Goal: Task Accomplishment & Management: Complete application form

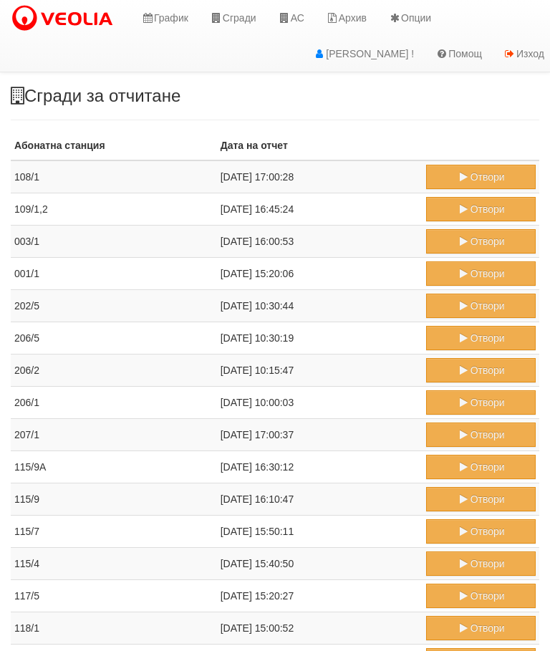
scroll to position [440, 0]
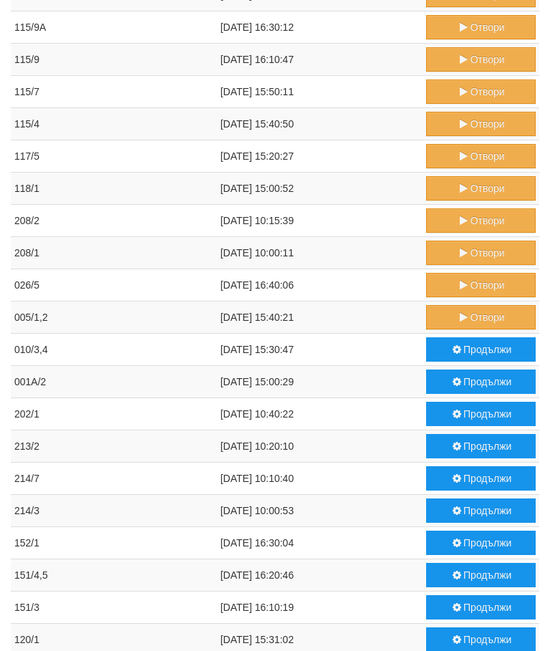
click at [470, 285] on button "Отвори" at bounding box center [481, 285] width 110 height 24
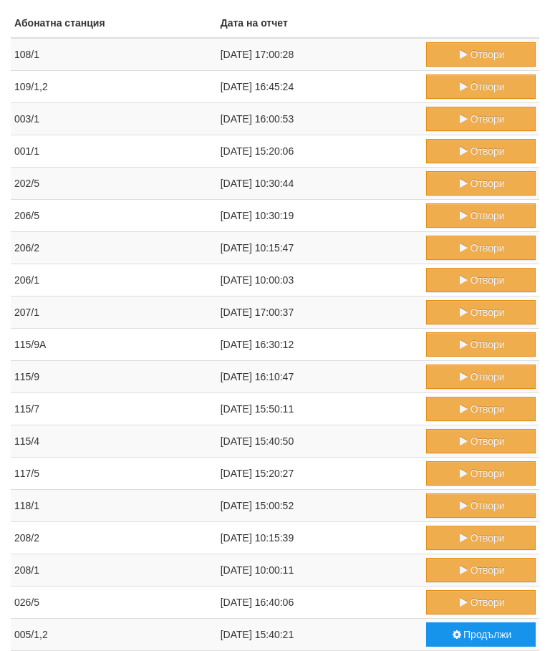
scroll to position [0, 0]
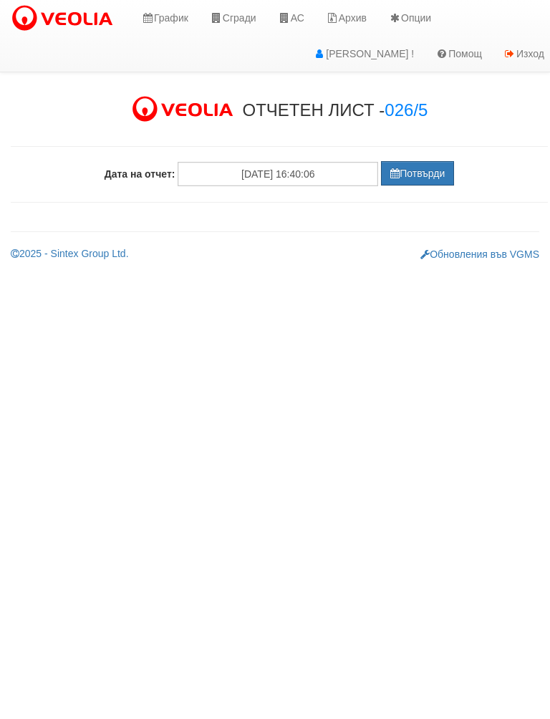
click at [415, 177] on button "Потвърди" at bounding box center [417, 173] width 73 height 24
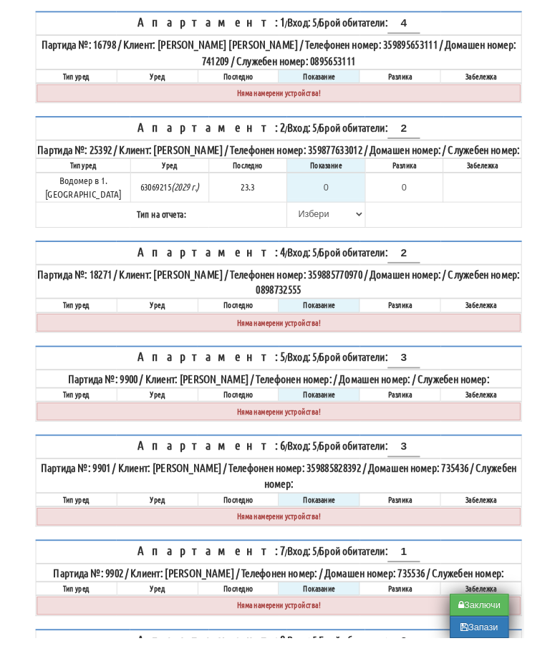
scroll to position [238, 0]
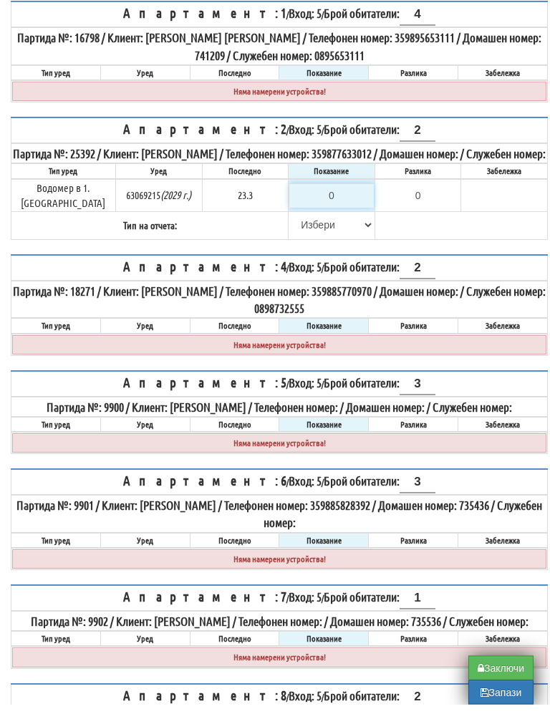
click at [337, 205] on input "0" at bounding box center [331, 210] width 85 height 24
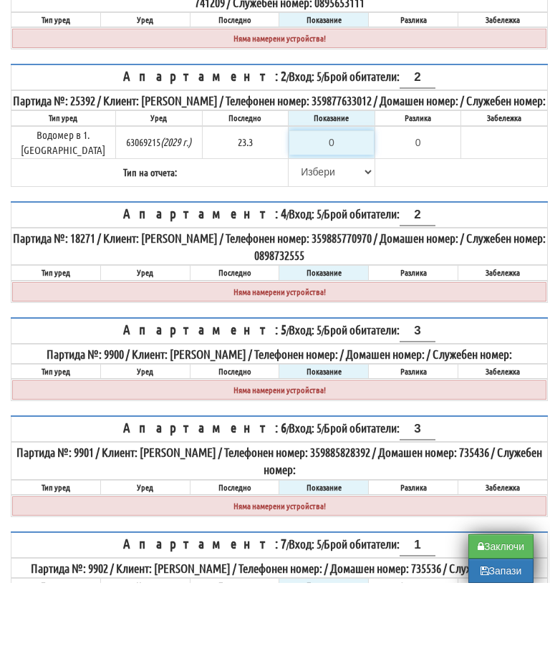
type input "2"
type input "-21.300"
type input "23"
type input "-0.300"
type input "23.3"
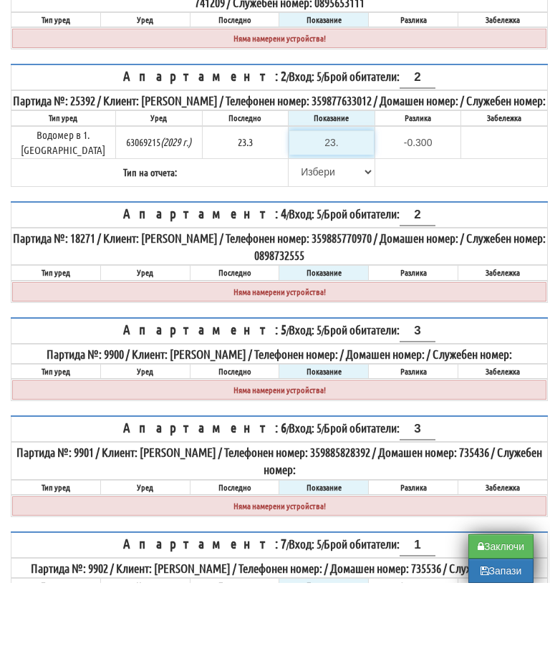
type input "0.0"
type input "23.3"
click at [294, 228] on select "[PERSON_NAME] Телефон Бележка Неосигурен достъп Самоотчет Служебно Дистанционен" at bounding box center [331, 240] width 85 height 24
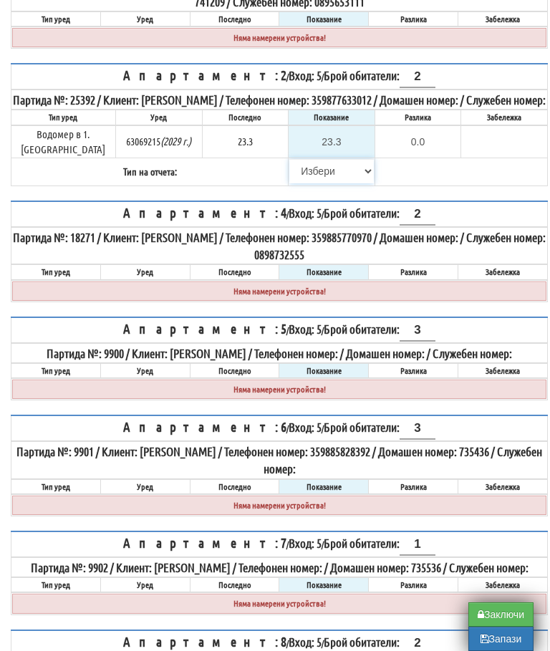
select select "89c75930-9bfd-e511-80be-8d5a1dced85a"
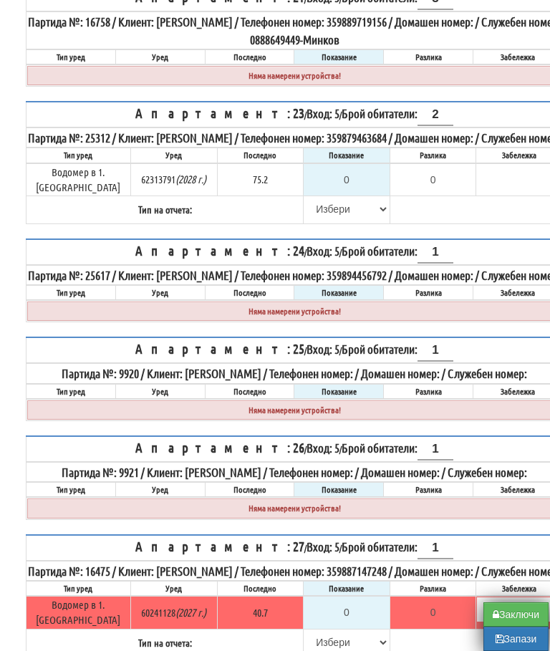
scroll to position [2719, 0]
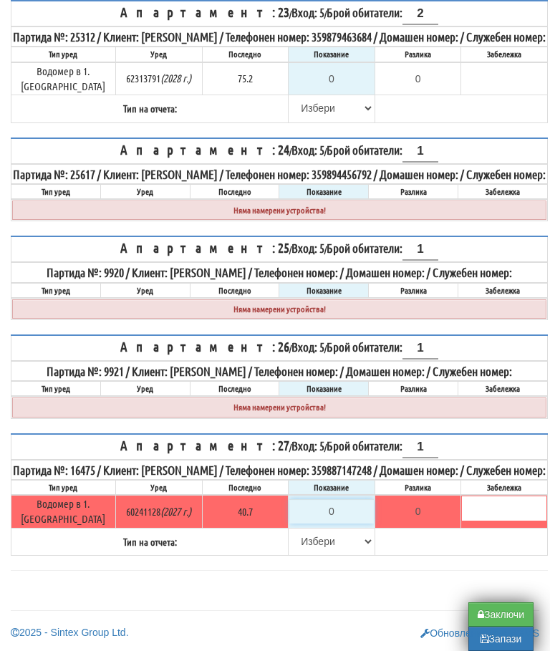
click at [333, 524] on input "0" at bounding box center [331, 511] width 85 height 24
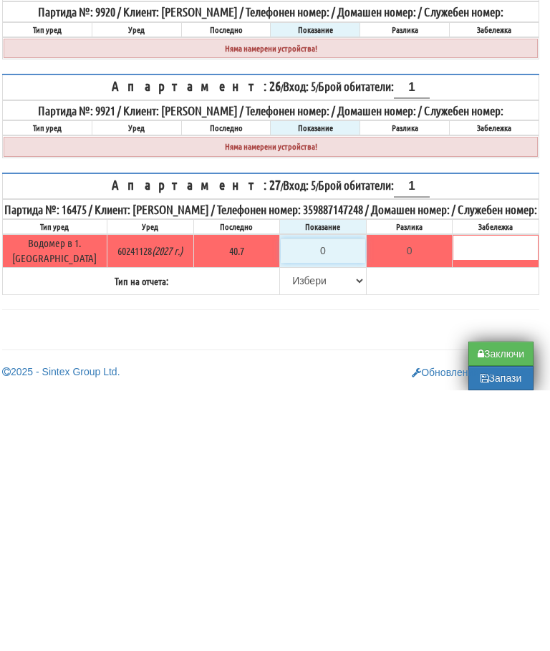
type input "4"
type input "-36.700"
type input "42"
type input "1.300"
type input "42"
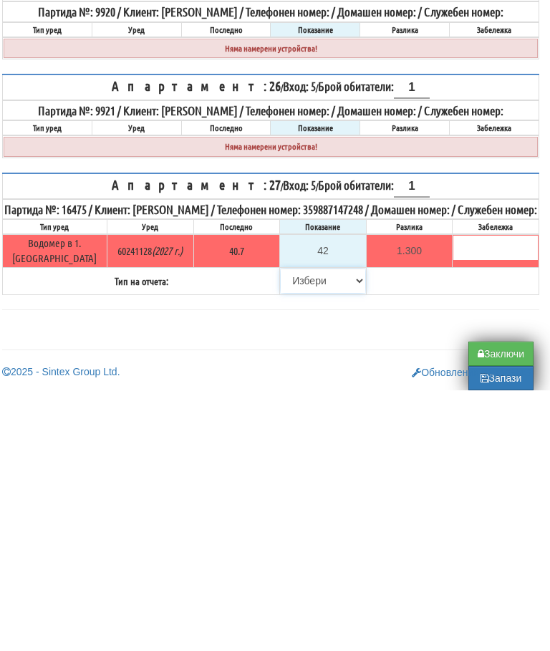
click at [282, 529] on select "[PERSON_NAME] Телефон Бележка Неосигурен достъп Самоотчет Служебно Дистанционен" at bounding box center [323, 541] width 85 height 24
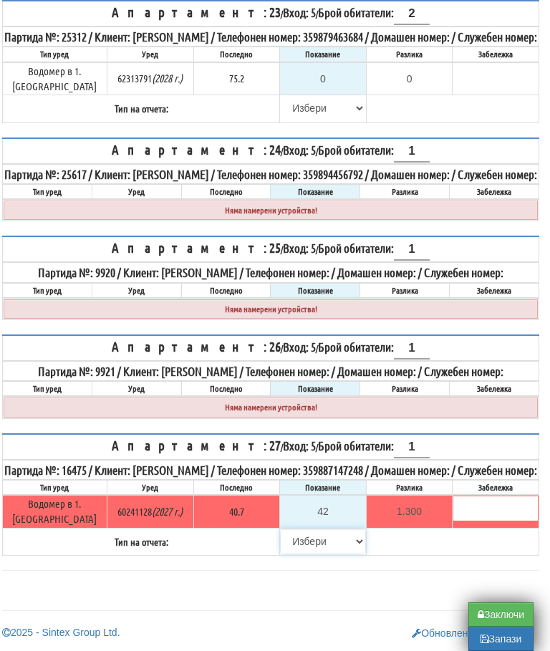
select select "89c75930-9bfd-e511-80be-8d5a1dced85a"
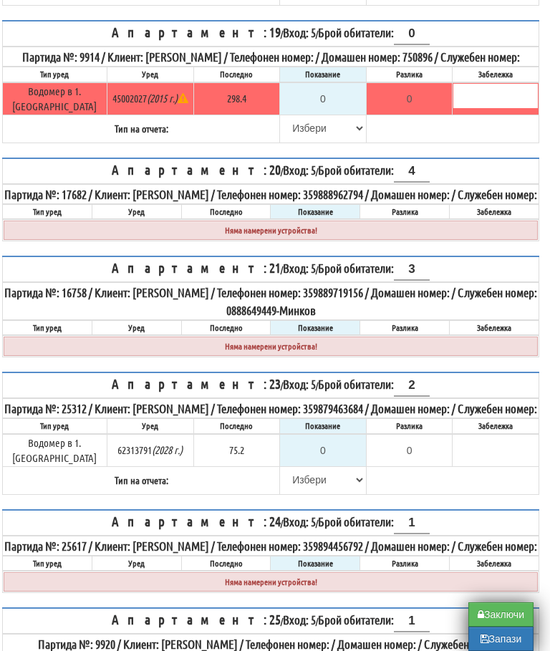
scroll to position [2291, 9]
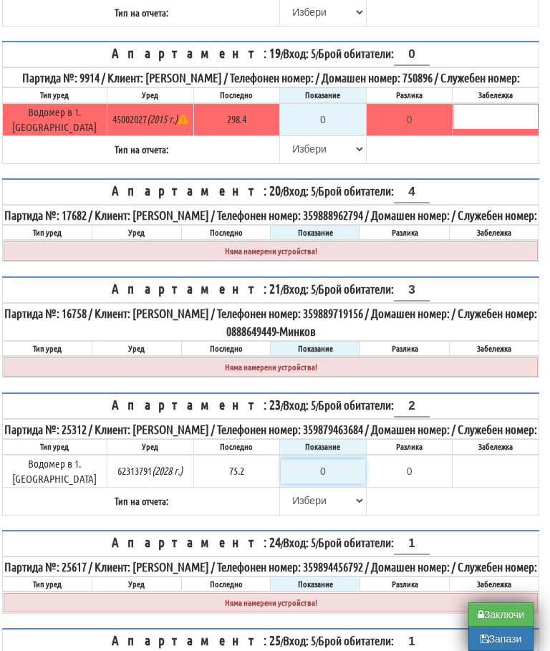
click at [325, 484] on input "0" at bounding box center [323, 471] width 85 height 24
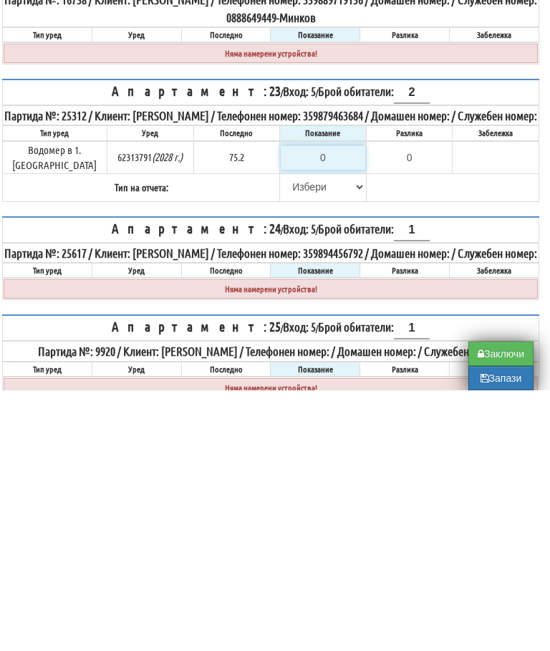
type input "7"
type input "-68.200"
type input "75"
type input "-0.200"
type input "75.5"
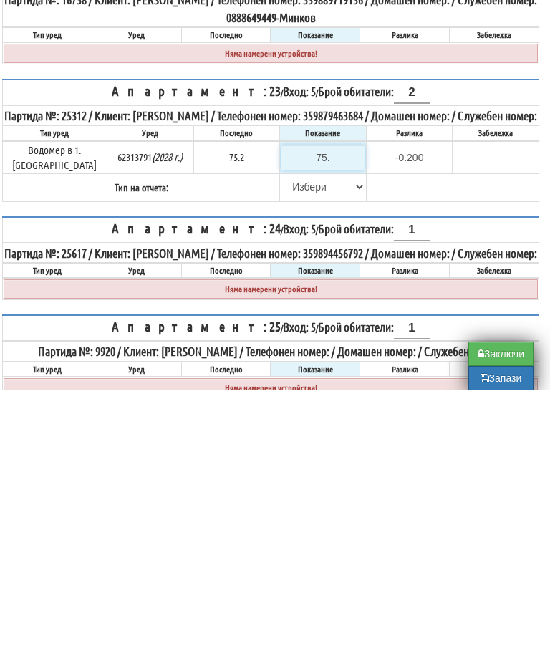
type input "0.3"
type input "75.5"
click at [282, 436] on select "Избери Визуален Телефон Бележка Неосигурен достъп Самоотчет Служебно Дистанцион…" at bounding box center [323, 448] width 85 height 24
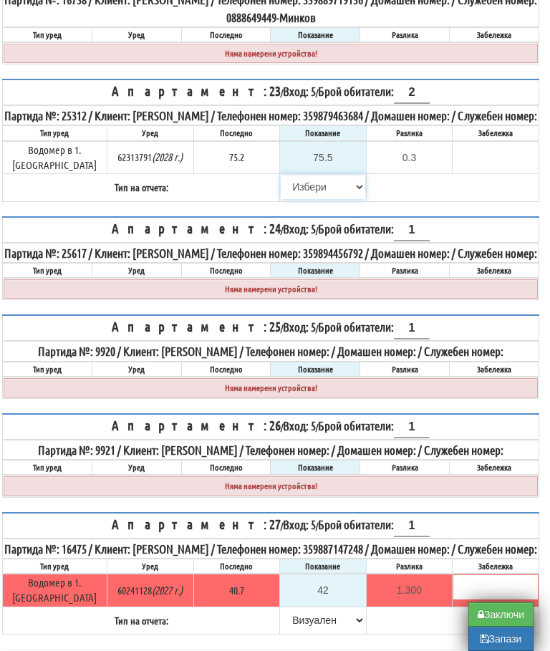
select select "89c75930-9bfd-e511-80be-8d5a1dced85a"
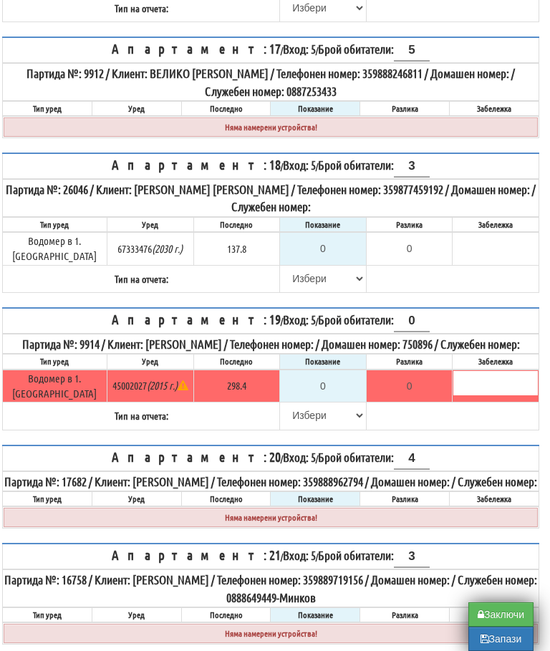
scroll to position [2026, 9]
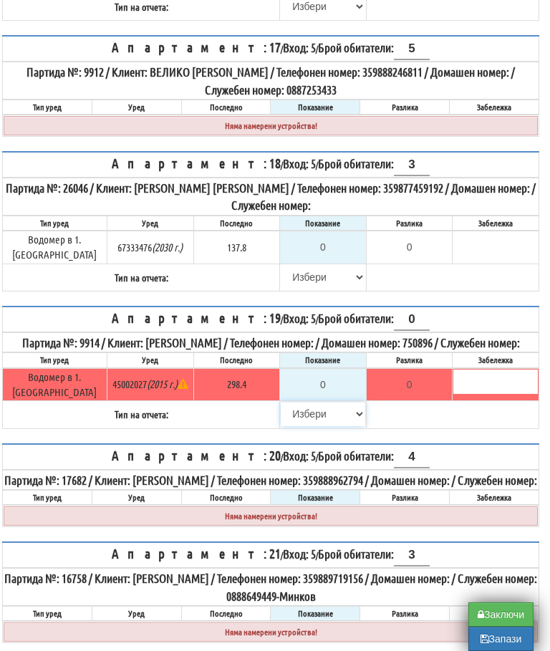
click at [296, 426] on select "Избери Визуален Телефон Бележка Неосигурен достъп Самоотчет Служебно Дистанцион…" at bounding box center [323, 414] width 85 height 24
select select "8cc75930-9bfd-e511-80be-8d5a1dced85a"
type input "298.4"
type input "0.0"
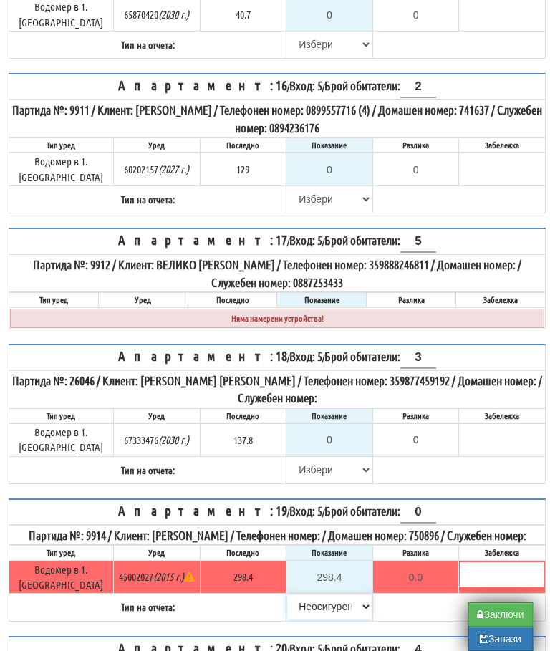
scroll to position [1840, 1]
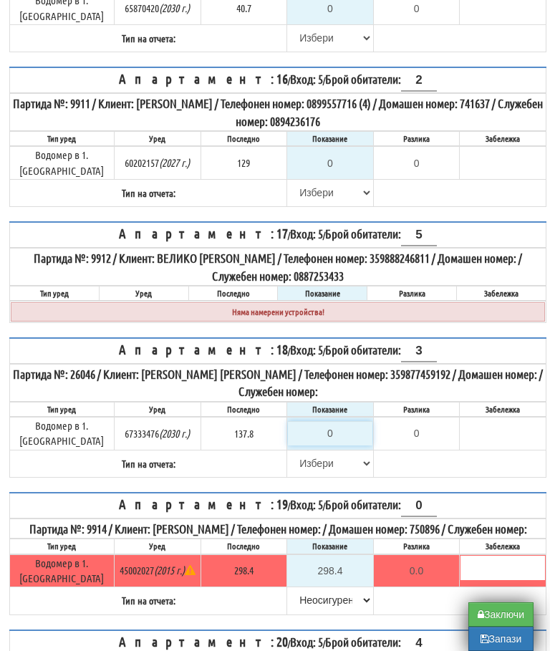
click at [340, 436] on input "0" at bounding box center [330, 433] width 85 height 24
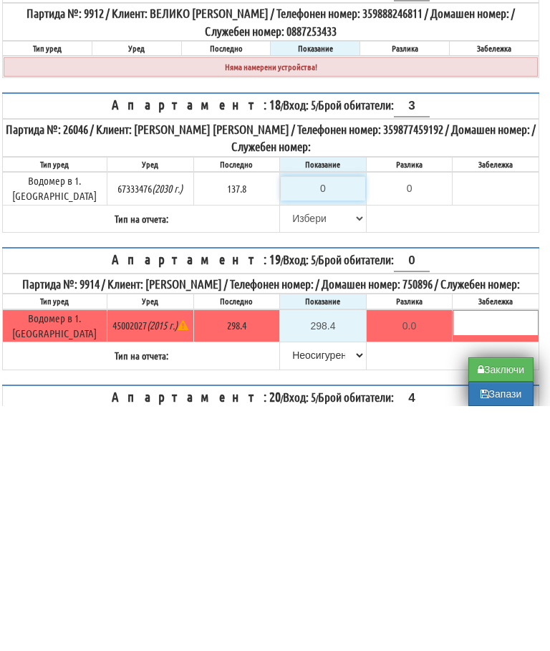
type input "1"
type input "-136.800"
type input "13"
type input "-124.800"
type input "138"
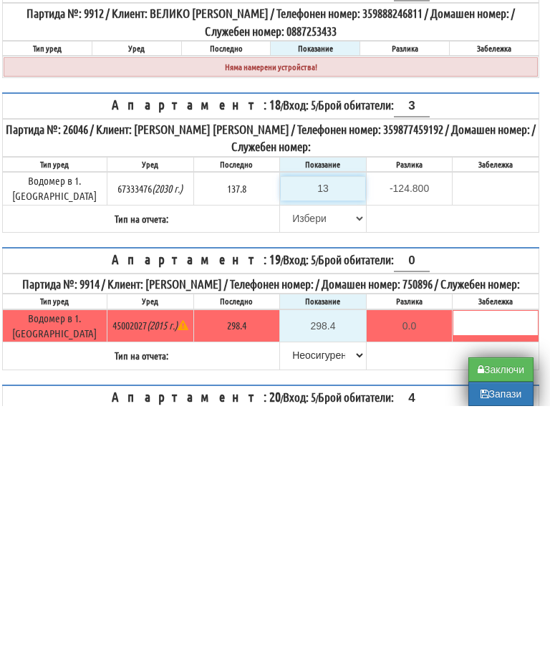
type input "0.200"
type input "138.5"
type input "0.7"
type input "138.5"
click at [296, 451] on select "Избери Визуален Телефон Бележка Неосигурен достъп Самоотчет Служебно Дистанцион…" at bounding box center [323, 463] width 85 height 24
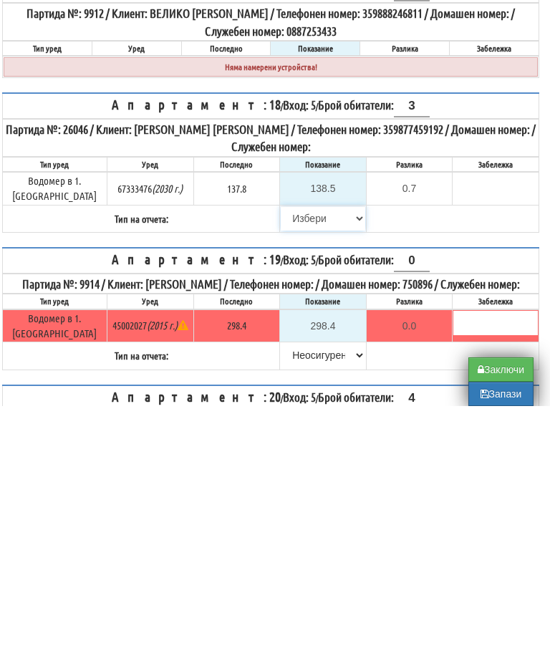
scroll to position [2085, 9]
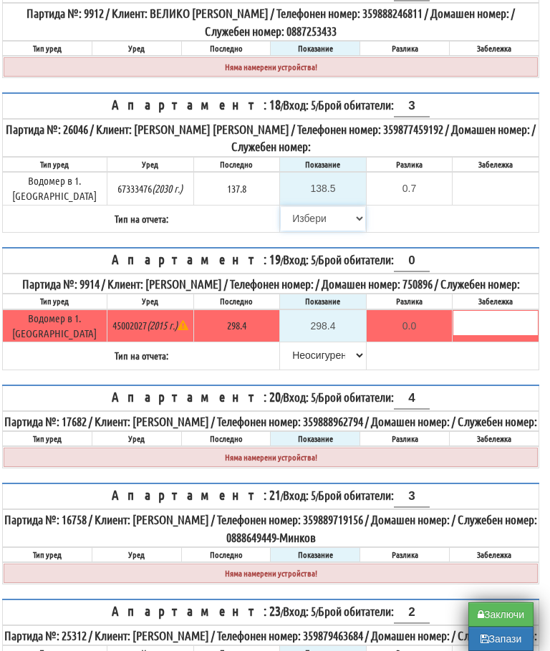
select select "89c75930-9bfd-e511-80be-8d5a1dced85a"
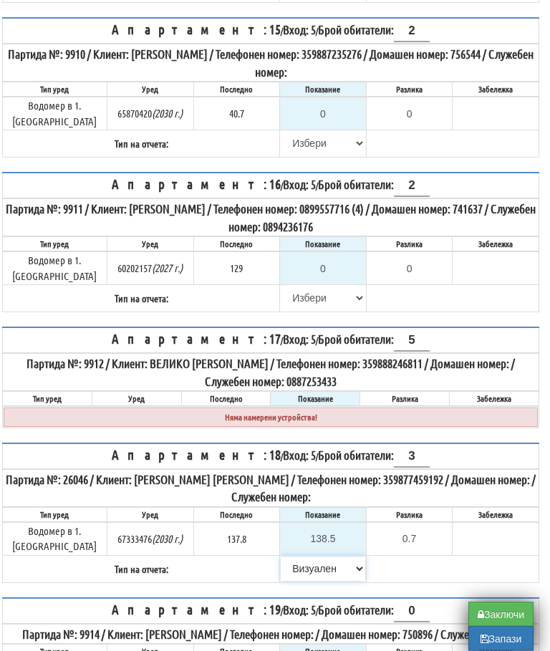
scroll to position [1740, 9]
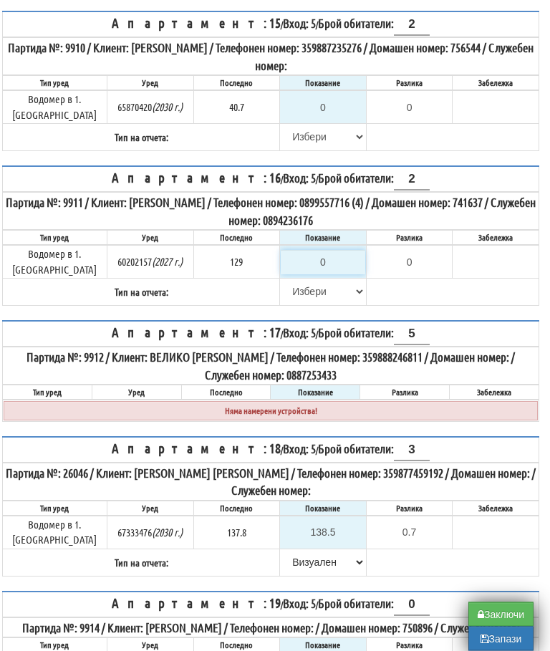
click at [337, 271] on input "0" at bounding box center [323, 263] width 85 height 24
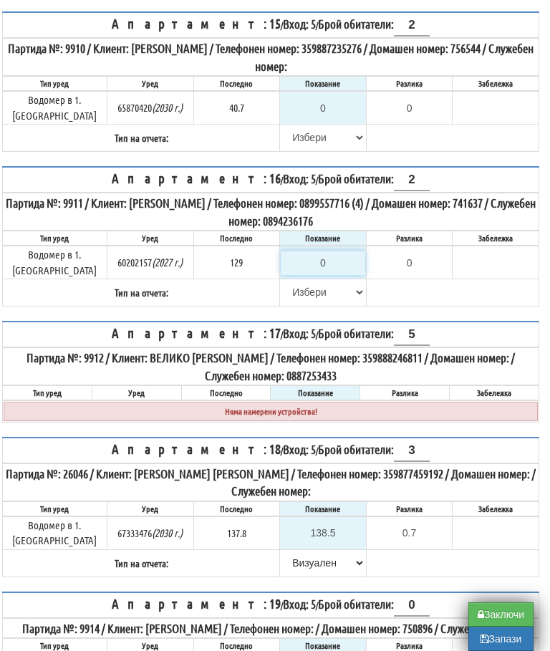
type input "1"
type input "-128.000"
type input "12"
type input "-117.000"
type input "129"
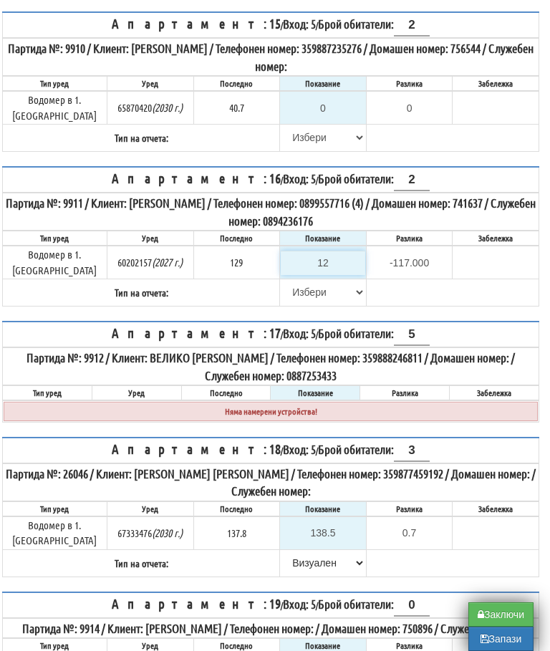
type input "0.000"
type input "129"
click at [287, 305] on select "Избери Визуален Телефон Бележка Неосигурен достъп Самоотчет Служебно Дистанцион…" at bounding box center [323, 292] width 85 height 24
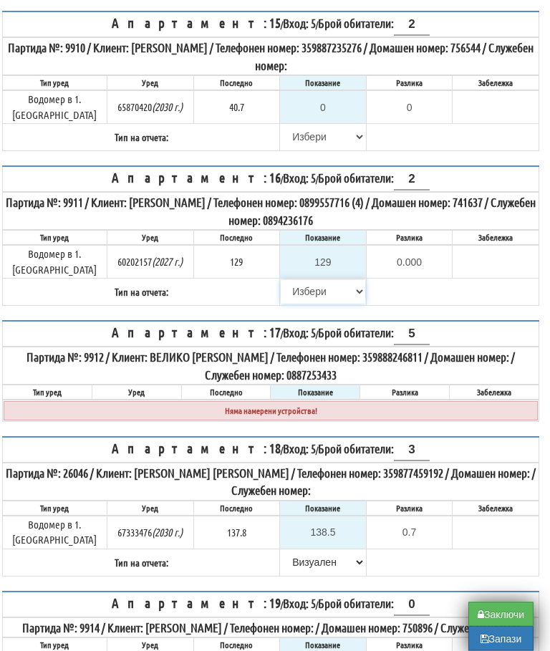
select select "8ac75930-9bfd-e511-80be-8d5a1dced85a"
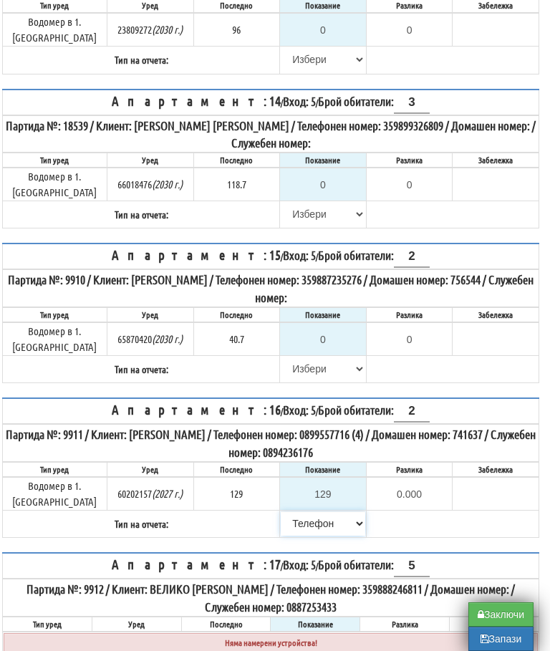
scroll to position [1508, 9]
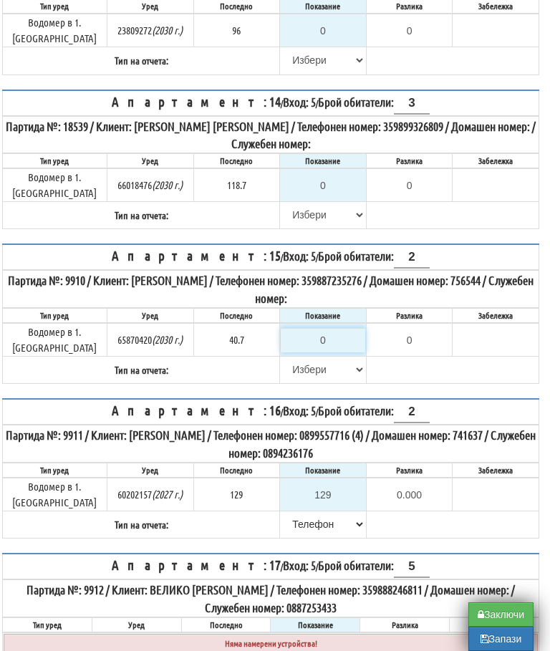
click at [323, 353] on input "0" at bounding box center [323, 340] width 85 height 24
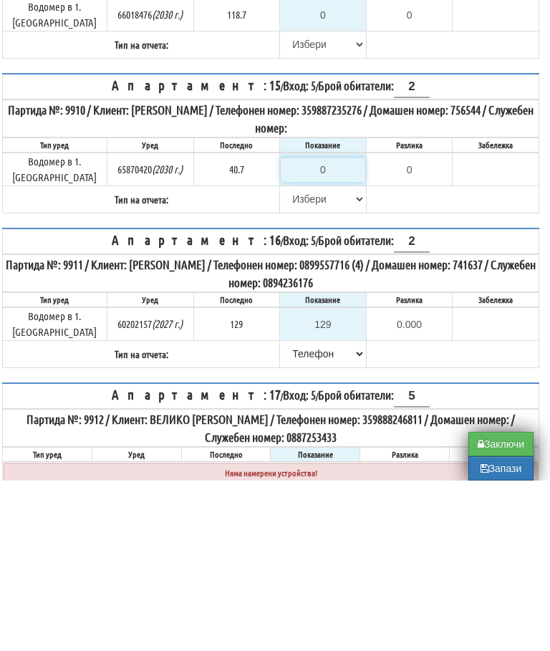
type input "4"
type input "-36.700"
type input "41"
type input "0.300"
type input "41.2"
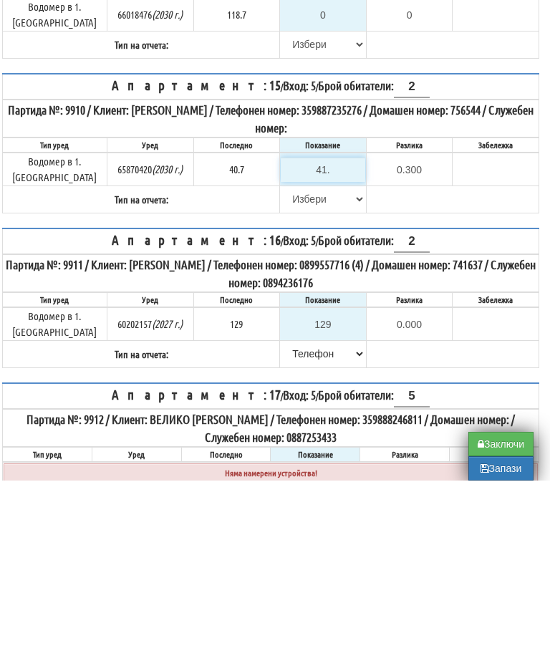
type input "0.5"
type input "41.2"
click at [292, 358] on select "Избери Визуален Телефон Бележка Неосигурен достъп Самоотчет Служебно Дистанцион…" at bounding box center [323, 370] width 85 height 24
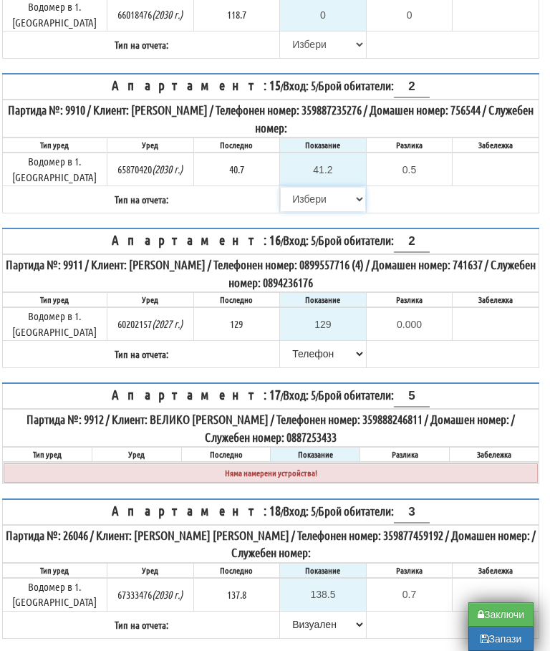
select select "8bc75930-9bfd-e511-80be-8d5a1dced85a"
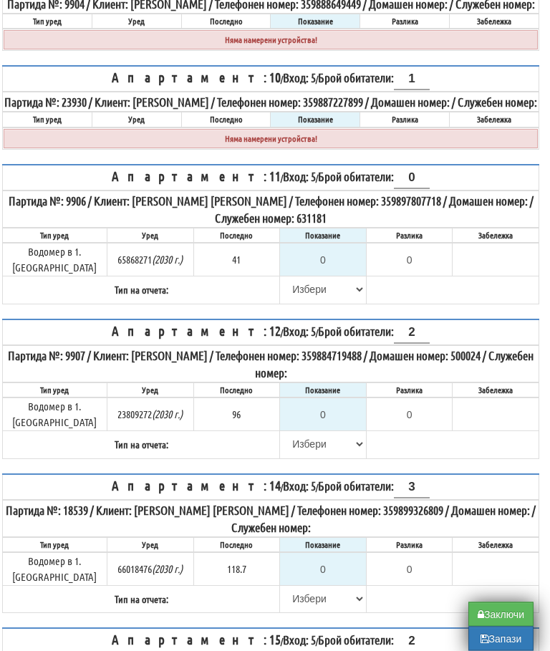
scroll to position [1121, 9]
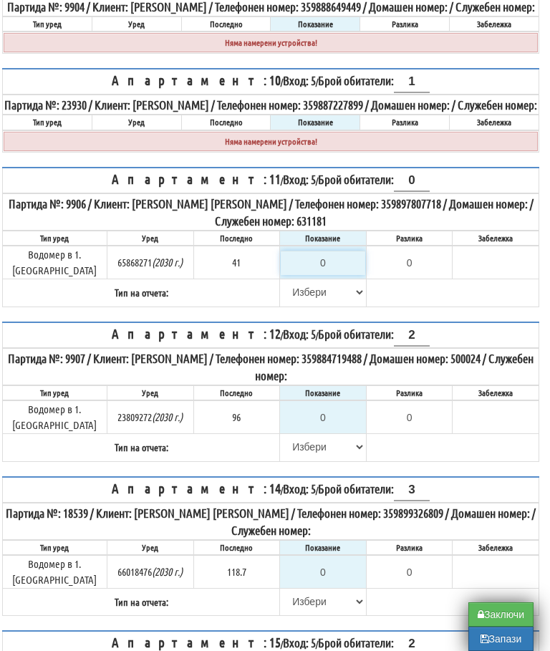
click at [320, 275] on input "0" at bounding box center [323, 263] width 85 height 24
type input "4"
type input "-37.000"
type input "41"
type input "0.000"
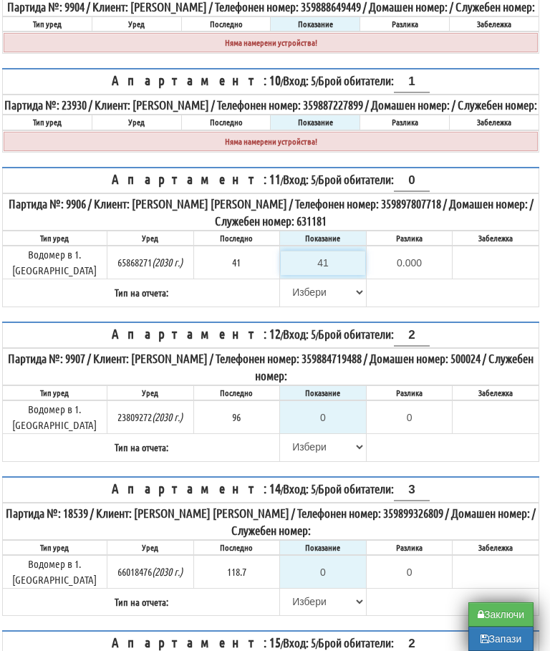
type input "41"
click at [292, 305] on select "Избери Визуален Телефон Бележка Неосигурен достъп Самоотчет Служебно Дистанцион…" at bounding box center [323, 292] width 85 height 24
click at [297, 305] on select "Избери Визуален Телефон Бележка Неосигурен достъп Самоотчет Служебно Дистанцион…" at bounding box center [323, 292] width 85 height 24
select select "8cc75930-9bfd-e511-80be-8d5a1dced85a"
click at [416, 307] on table "Апартамент: 11 / Вход: 5 / Брой обитатели: 0 Партида №: 9906 / Клиент: ВАЛЕНТИН…" at bounding box center [270, 237] width 537 height 140
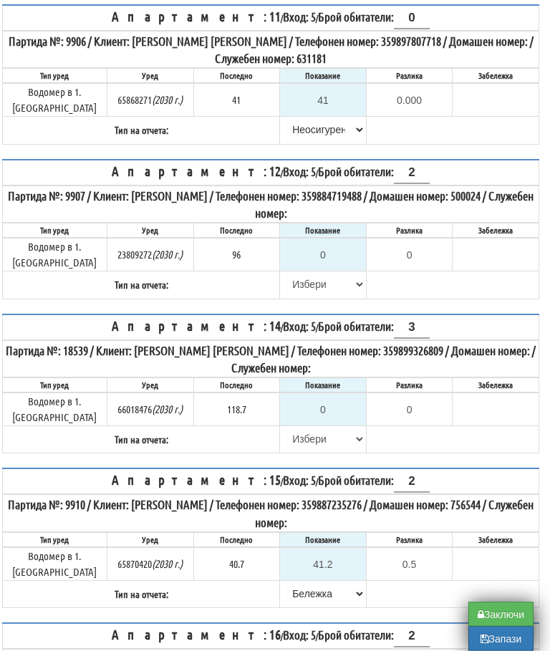
scroll to position [1285, 9]
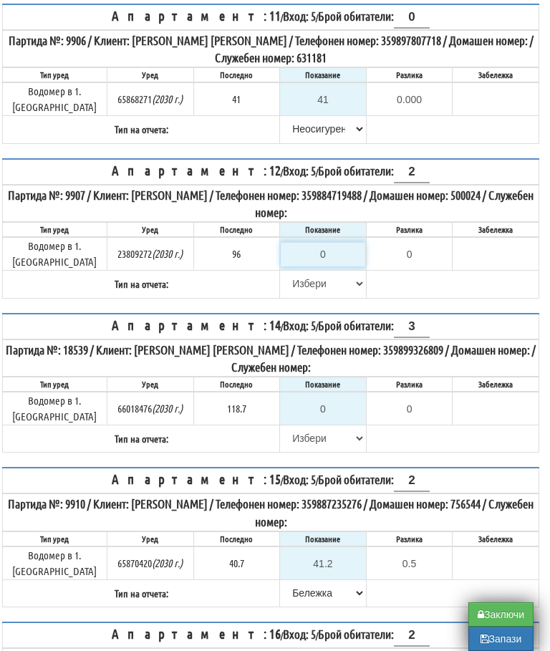
click at [328, 267] on input "0" at bounding box center [323, 254] width 85 height 24
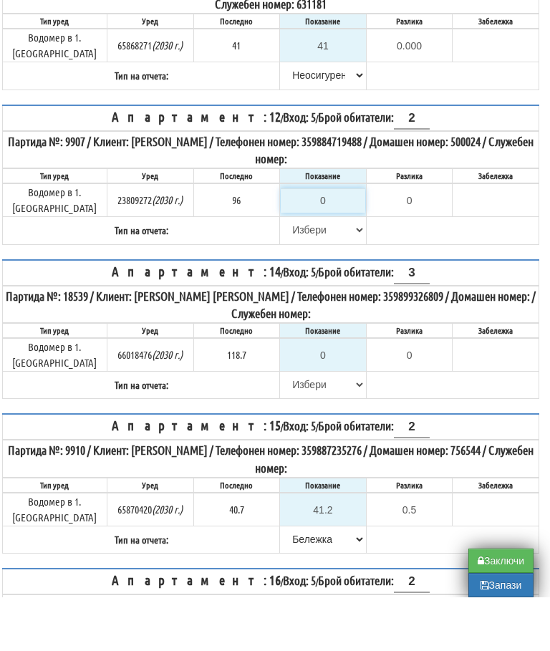
type input "9"
type input "-87.000"
type input "97"
type input "1.000"
type input "97.4"
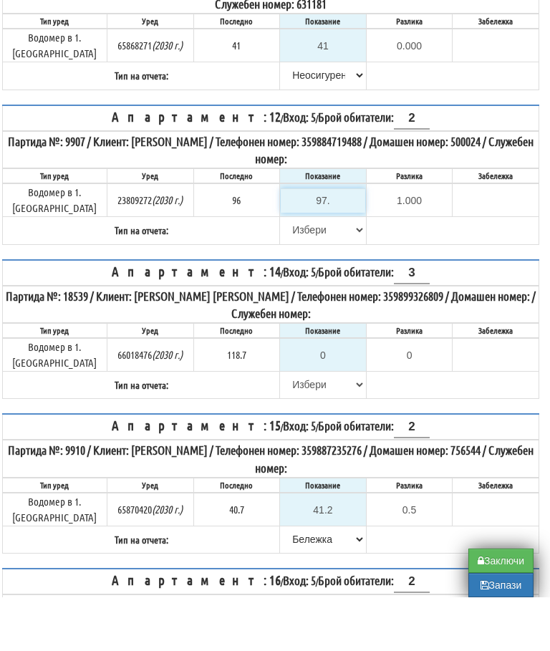
type input "1.400"
type input "97.4"
click at [294, 272] on select "Избери Визуален Телефон Бележка Неосигурен достъп Самоотчет Служебно Дистанцион…" at bounding box center [323, 284] width 85 height 24
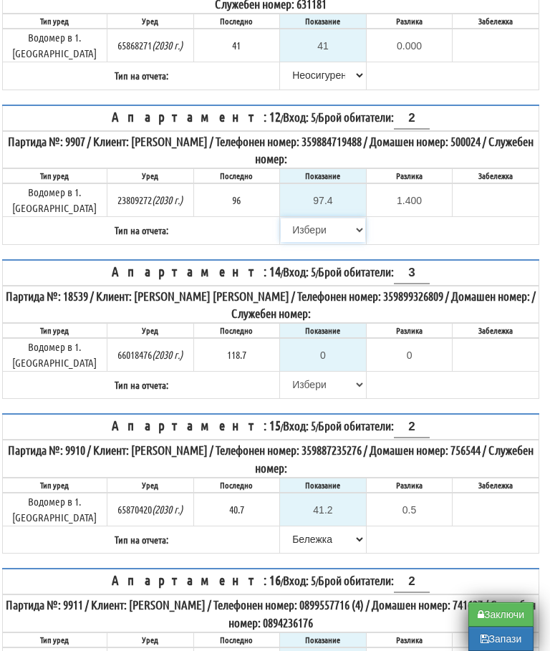
select select "89c75930-9bfd-e511-80be-8d5a1dced85a"
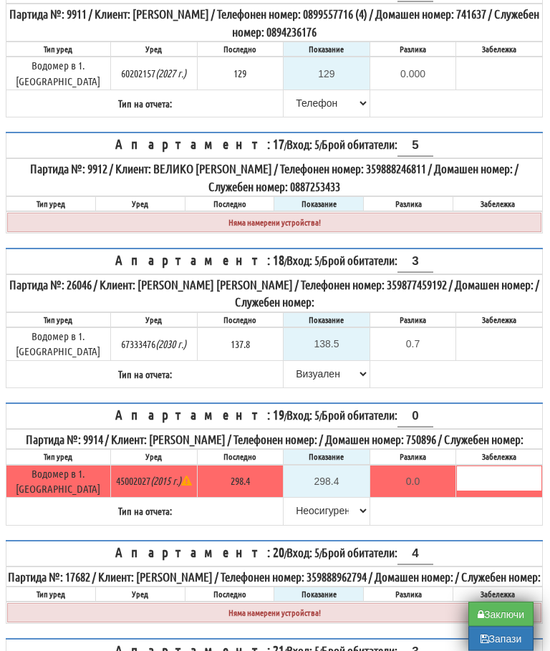
scroll to position [1931, 5]
